Goal: Task Accomplishment & Management: Manage account settings

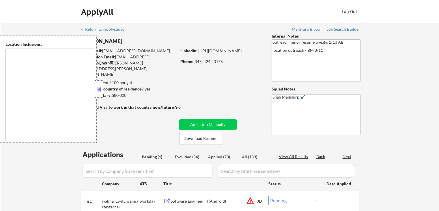
select select ""pending""
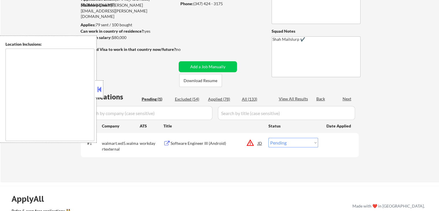
type textarea "[GEOGRAPHIC_DATA], [GEOGRAPHIC_DATA] [GEOGRAPHIC_DATA], [GEOGRAPHIC_DATA] [GEOG…"
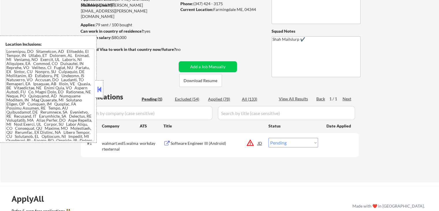
scroll to position [87, 0]
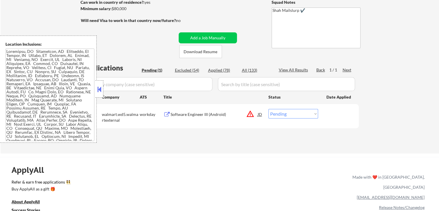
click at [166, 115] on button at bounding box center [166, 114] width 7 height 5
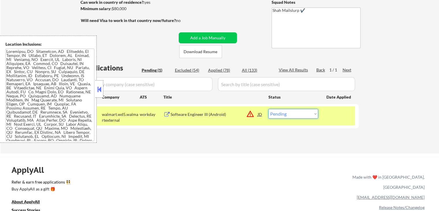
click at [289, 115] on select "Choose an option... Pending Applied Excluded (Questions) Excluded (Expired) Exc…" at bounding box center [294, 114] width 50 height 10
click at [269, 109] on select "Choose an option... Pending Applied Excluded (Questions) Excluded (Expired) Exc…" at bounding box center [294, 114] width 50 height 10
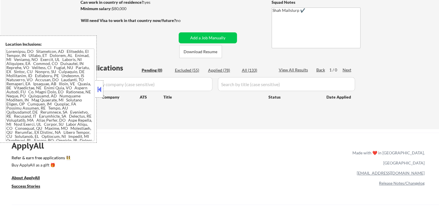
click at [225, 71] on div "Applied (78)" at bounding box center [222, 70] width 29 height 6
select select ""applied""
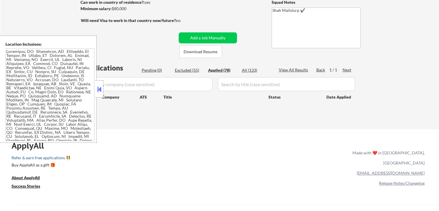
select select ""applied""
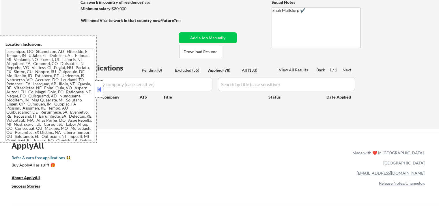
select select ""applied""
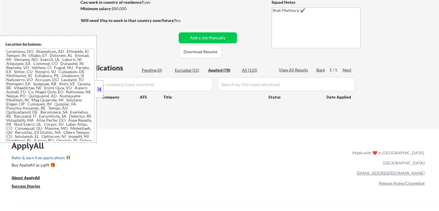
select select ""applied""
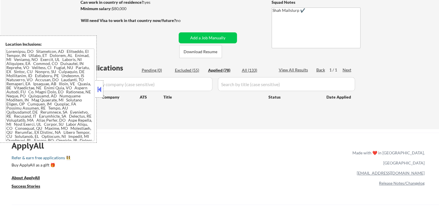
select select ""applied""
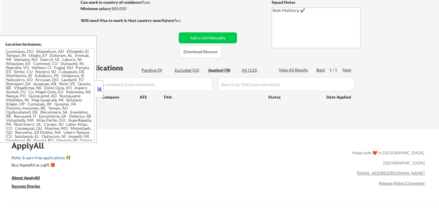
select select ""applied""
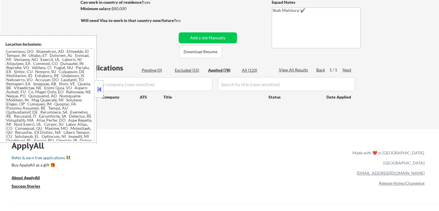
select select ""applied""
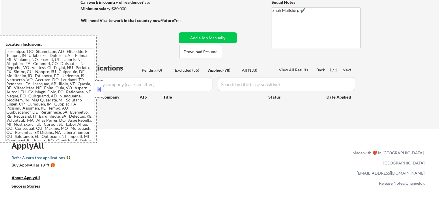
select select ""applied""
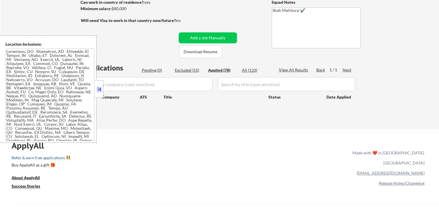
select select ""applied""
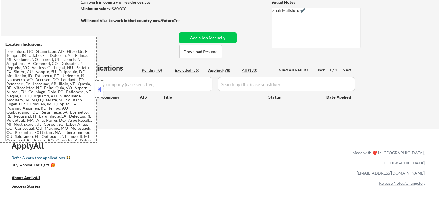
select select ""applied""
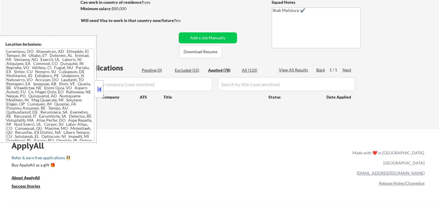
select select ""applied""
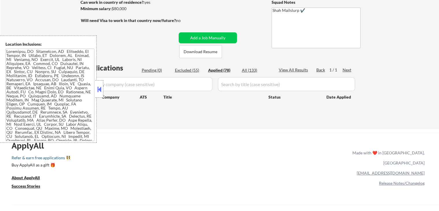
select select ""applied""
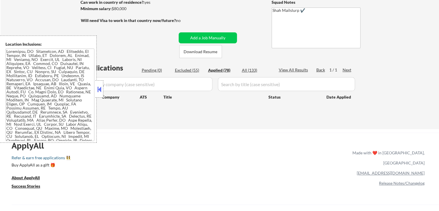
select select ""applied""
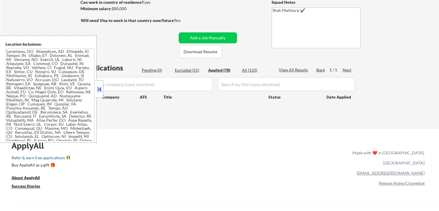
select select ""applied""
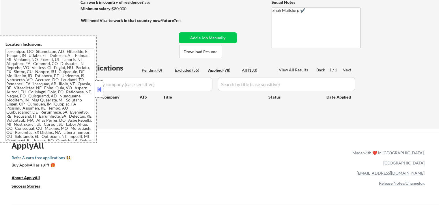
select select ""applied""
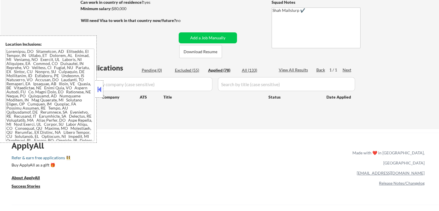
select select ""applied""
